Goal: Task Accomplishment & Management: Use online tool/utility

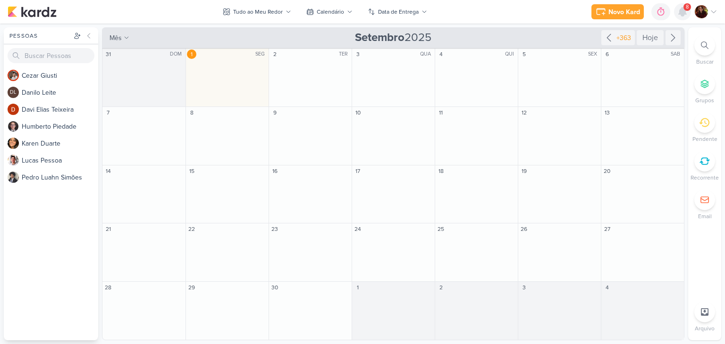
click at [679, 14] on icon at bounding box center [682, 12] width 8 height 8
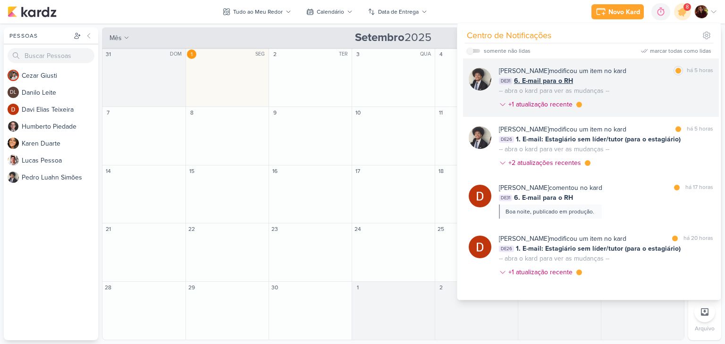
click at [649, 90] on div "[PERSON_NAME] modificou um item no kard marcar como lida há 5 horas DE31 6. E-m…" at bounding box center [606, 89] width 214 height 47
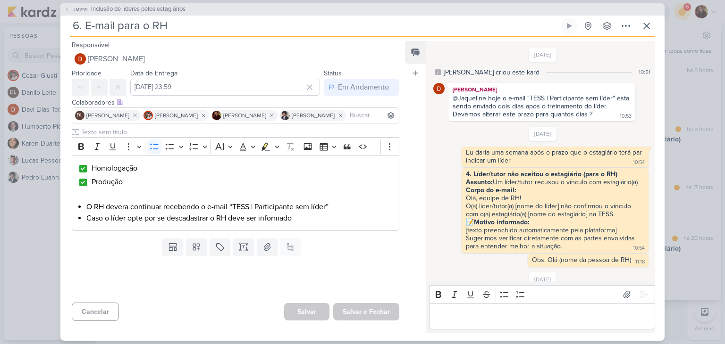
scroll to position [328, 0]
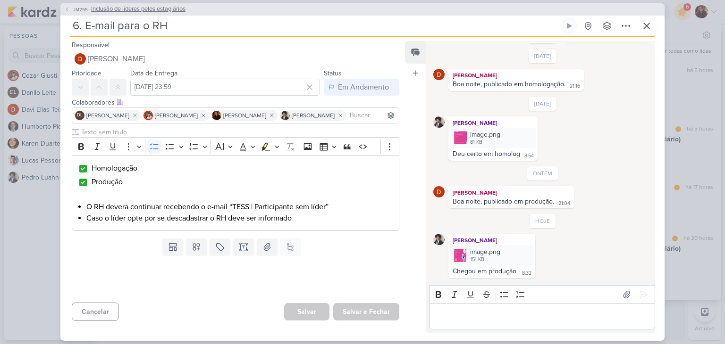
click at [126, 6] on span "Inclusão de líderes pelos estagiários" at bounding box center [138, 9] width 94 height 9
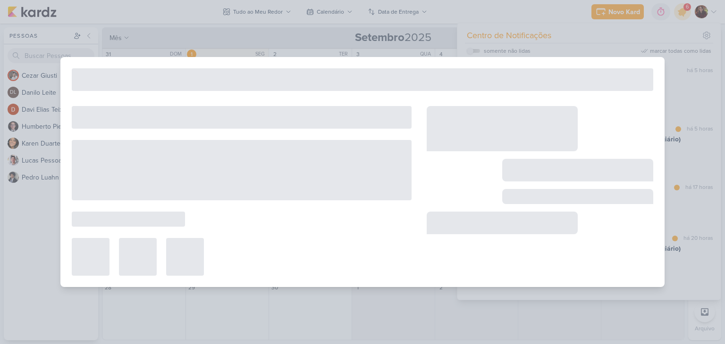
type input "Inclusão de líderes pelos estagiários"
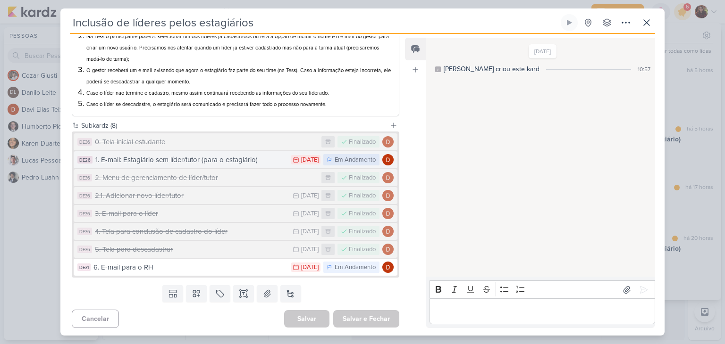
scroll to position [142, 0]
click at [155, 157] on div "1. E-mail: Estagiário sem líder/tutor (para o estagiário)" at bounding box center [190, 158] width 191 height 11
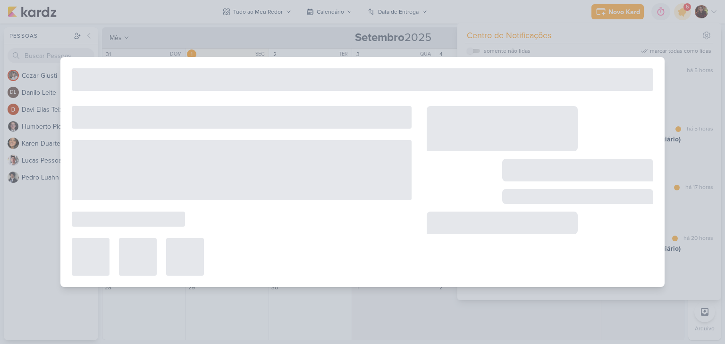
type input "1. E-mail: Estagiário sem líder/tutor (para o estagiário)"
type input "[DATE] 23:59"
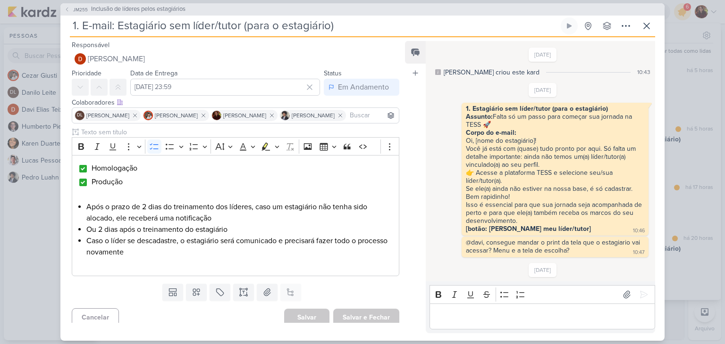
scroll to position [724, 0]
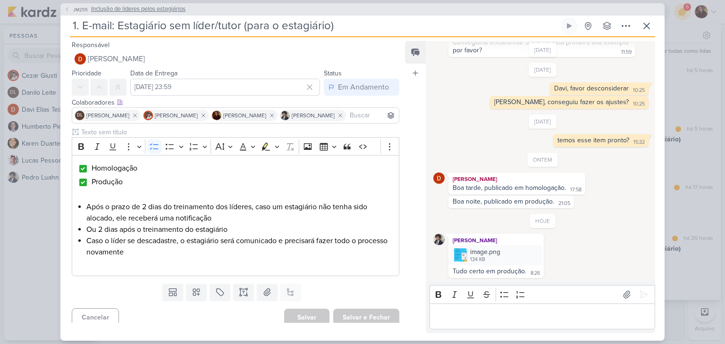
click at [99, 6] on span "Inclusão de líderes pelos estagiários" at bounding box center [138, 9] width 94 height 9
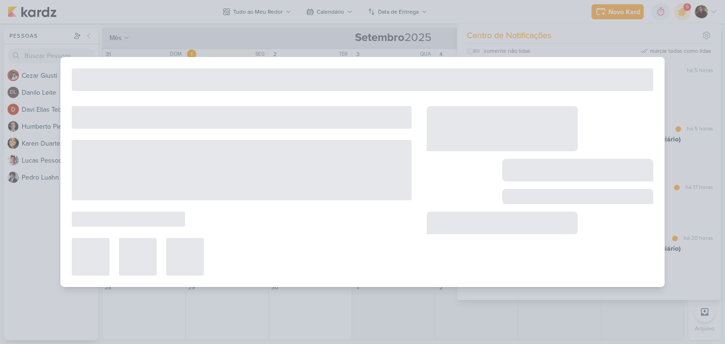
type input "Inclusão de líderes pelos estagiários"
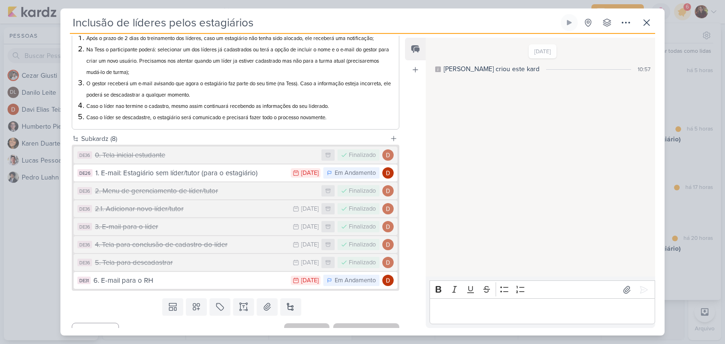
scroll to position [142, 0]
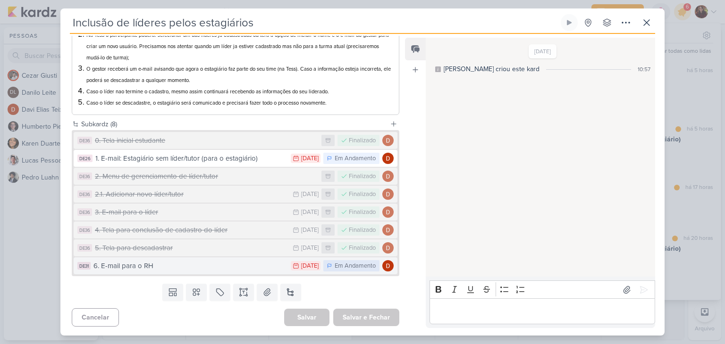
click at [257, 264] on div "6. E-mail para o RH" at bounding box center [189, 266] width 192 height 11
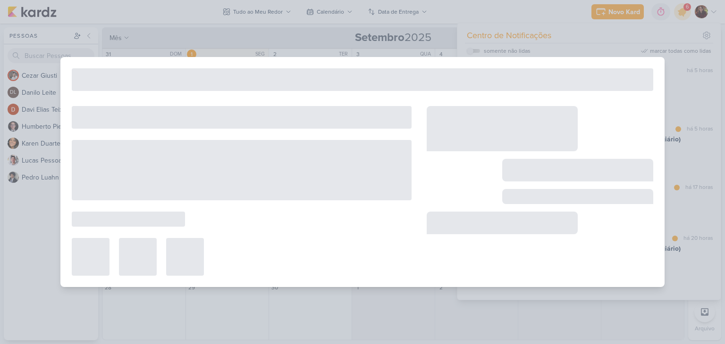
type input "6. E-mail para o RH"
type input "[DATE] 23:59"
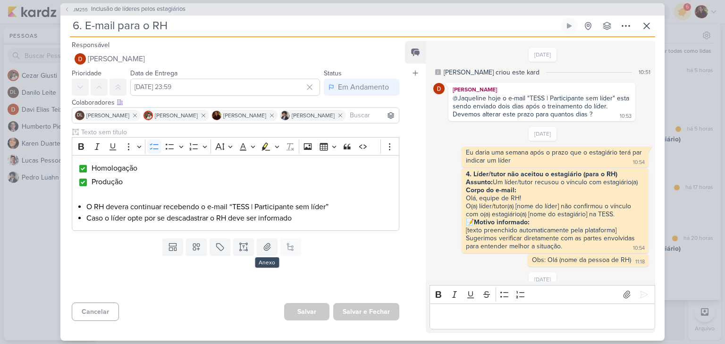
scroll to position [328, 0]
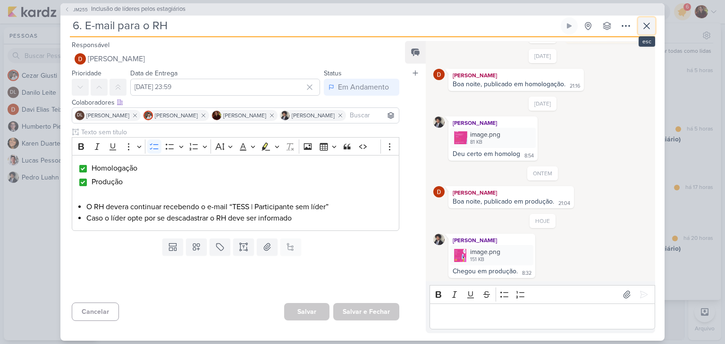
click at [651, 22] on icon at bounding box center [646, 25] width 11 height 11
